Goal: Transaction & Acquisition: Purchase product/service

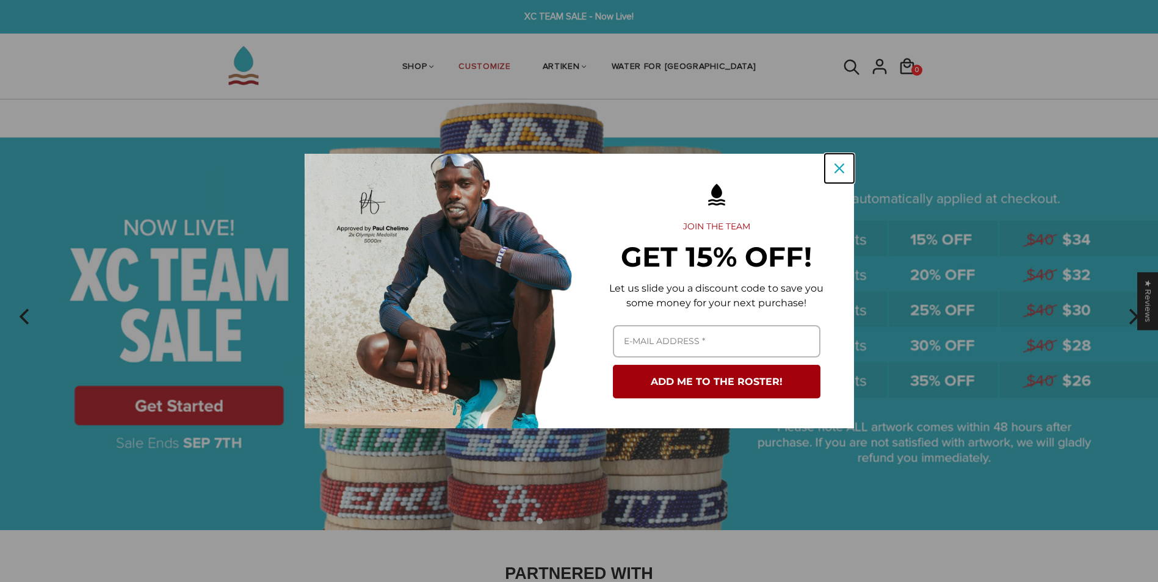
click at [833, 170] on div "Close" at bounding box center [839, 169] width 20 height 20
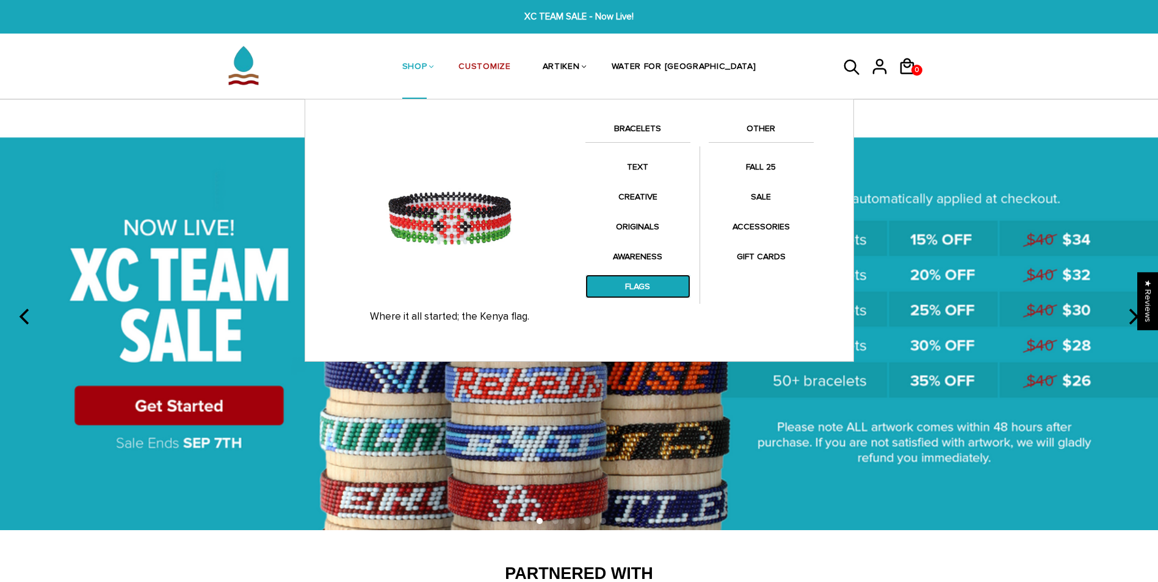
click at [640, 280] on link "FLAGS" at bounding box center [637, 287] width 105 height 24
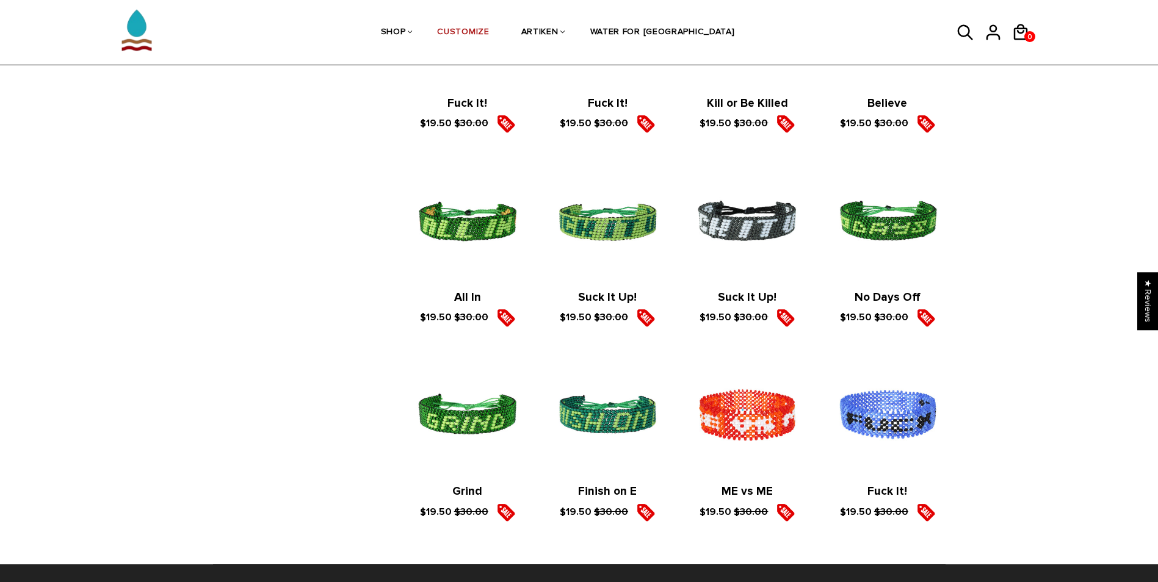
scroll to position [1841, 0]
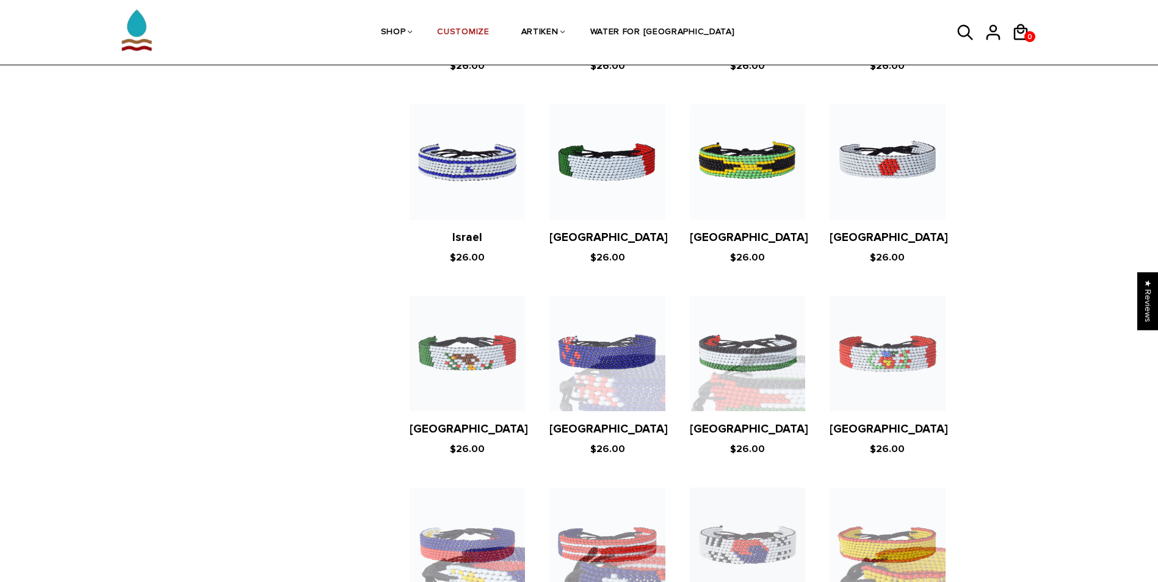
scroll to position [2003, 0]
